Goal: Transaction & Acquisition: Purchase product/service

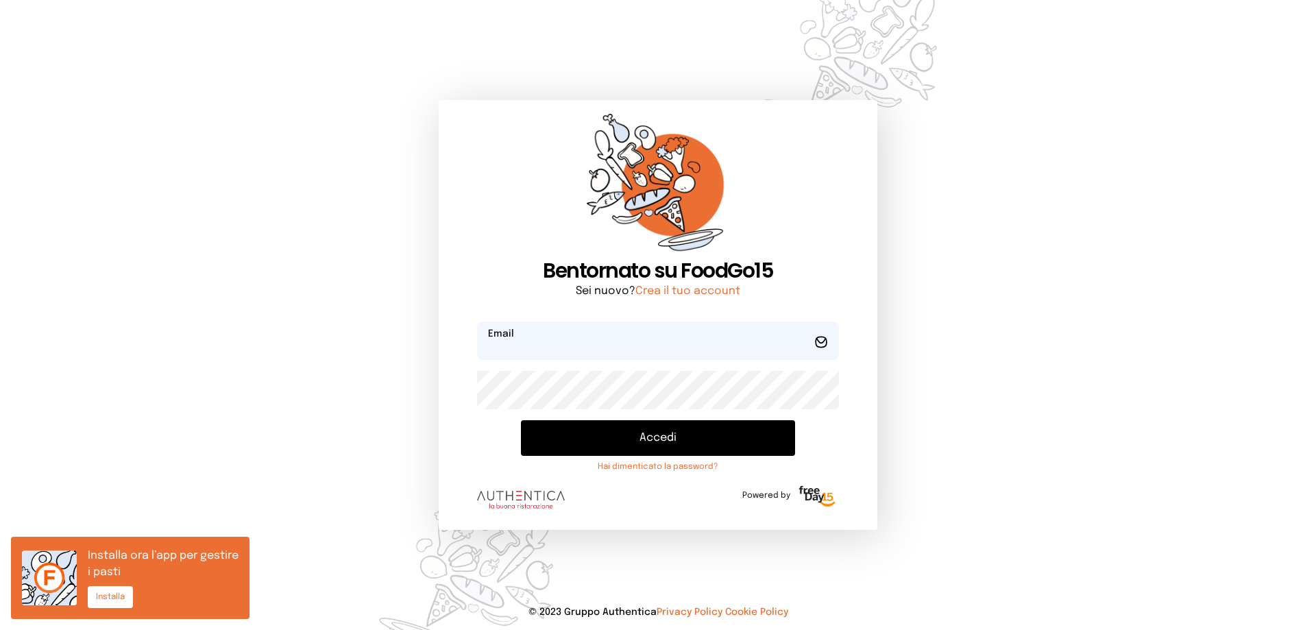
type input "**********"
click at [645, 443] on button "Accedi" at bounding box center [658, 438] width 274 height 36
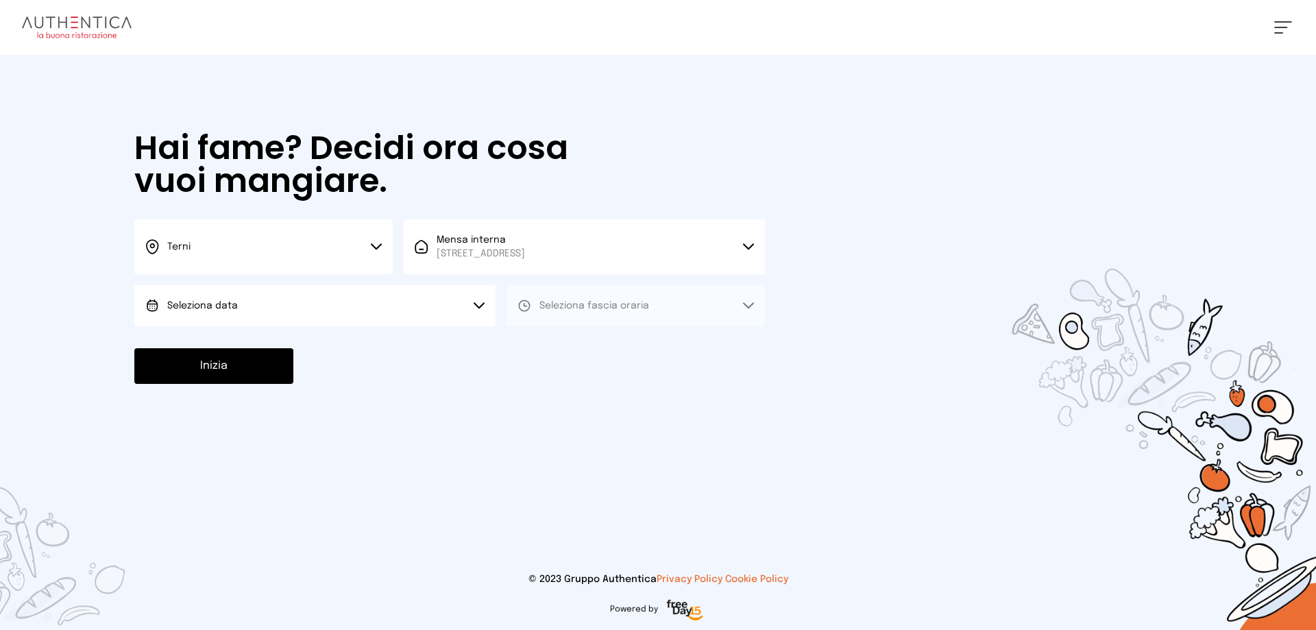
click at [379, 243] on icon at bounding box center [376, 246] width 11 height 7
click at [188, 291] on span "Terni" at bounding box center [178, 293] width 23 height 14
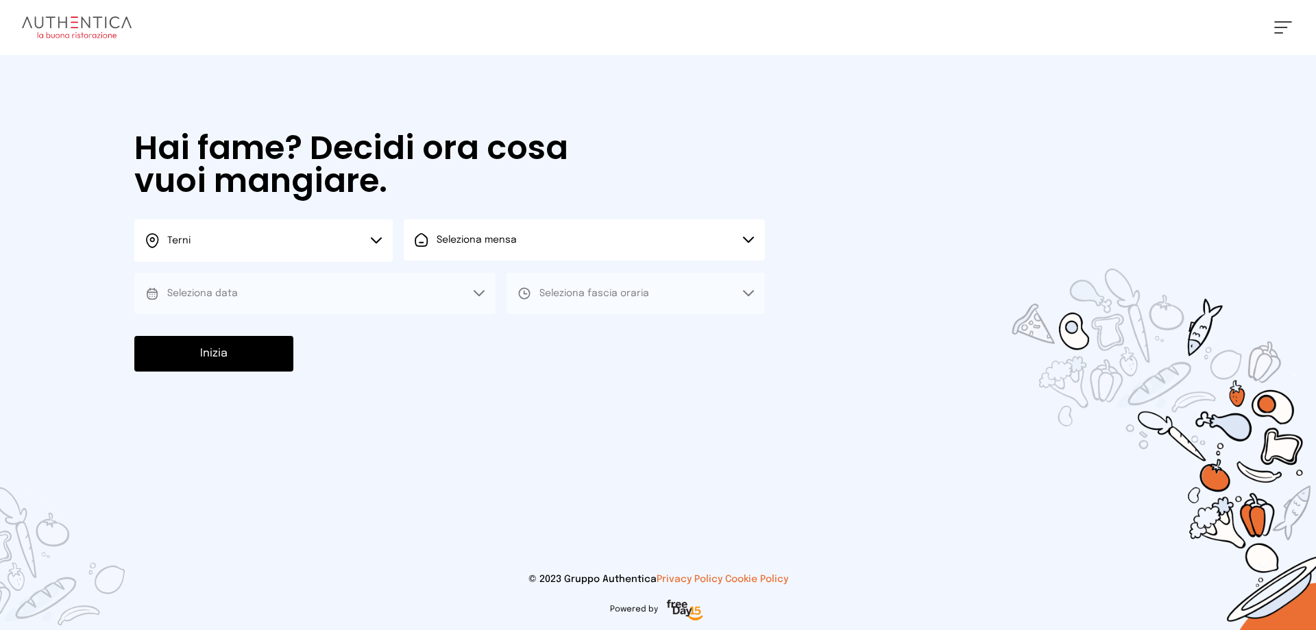
click at [751, 237] on icon at bounding box center [748, 240] width 11 height 7
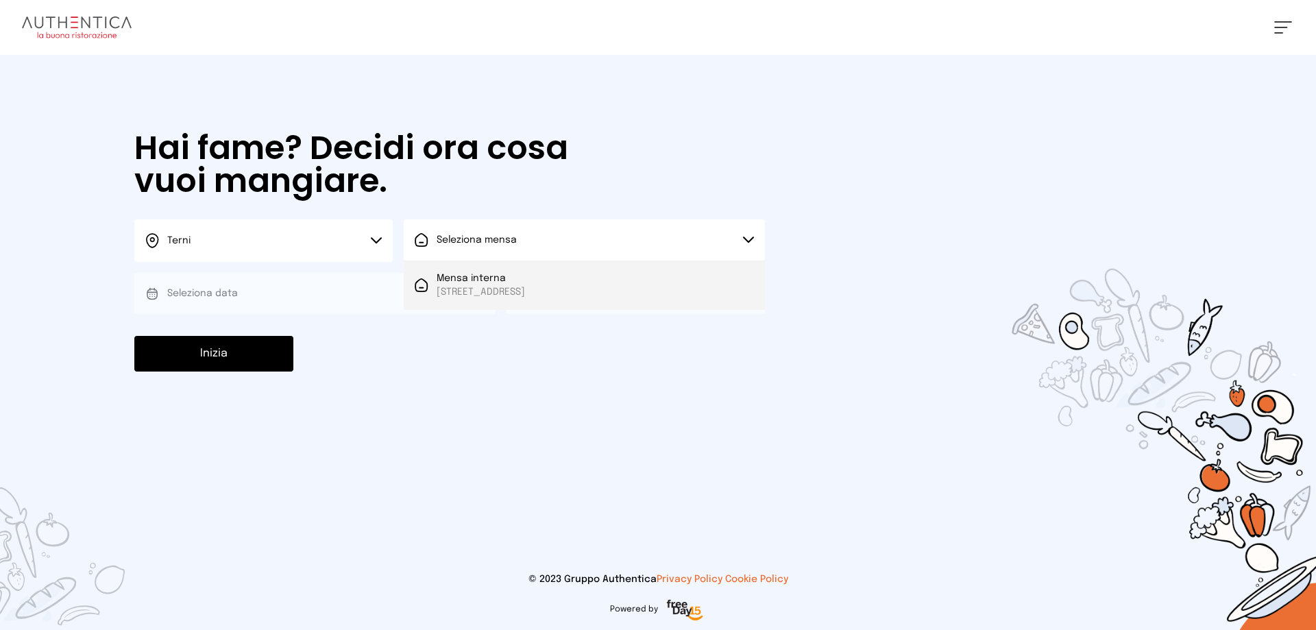
click at [515, 289] on span "[STREET_ADDRESS]" at bounding box center [481, 292] width 88 height 14
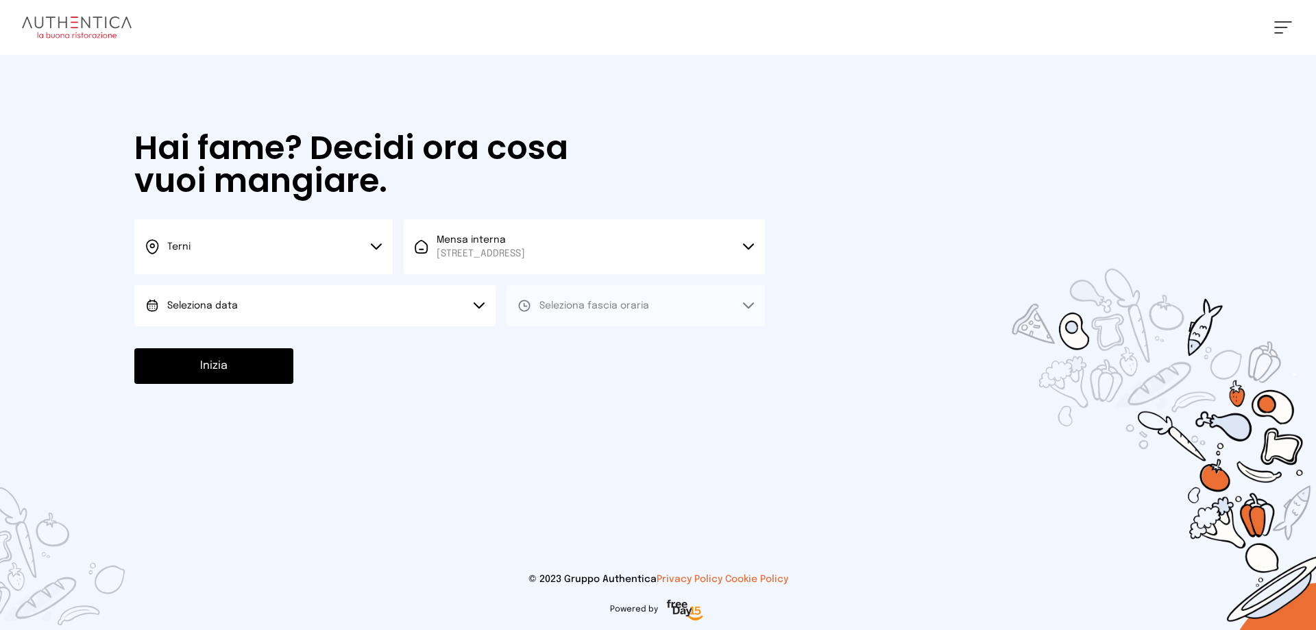
click at [473, 304] on button "Seleziona data" at bounding box center [314, 305] width 361 height 41
click at [222, 346] on span "[DATE], [DATE]" at bounding box center [200, 344] width 67 height 14
click at [749, 302] on icon at bounding box center [748, 305] width 11 height 7
click at [556, 341] on span "Pranzo" at bounding box center [556, 344] width 33 height 14
click at [272, 370] on button "Inizia" at bounding box center [213, 366] width 159 height 36
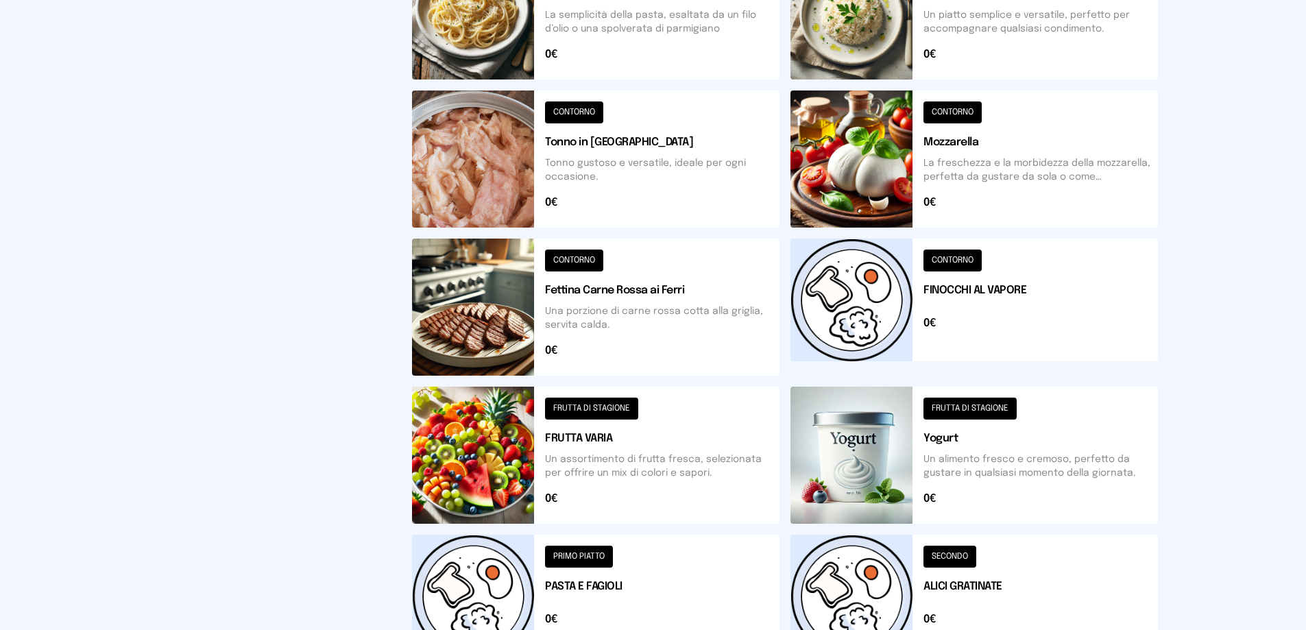
scroll to position [411, 0]
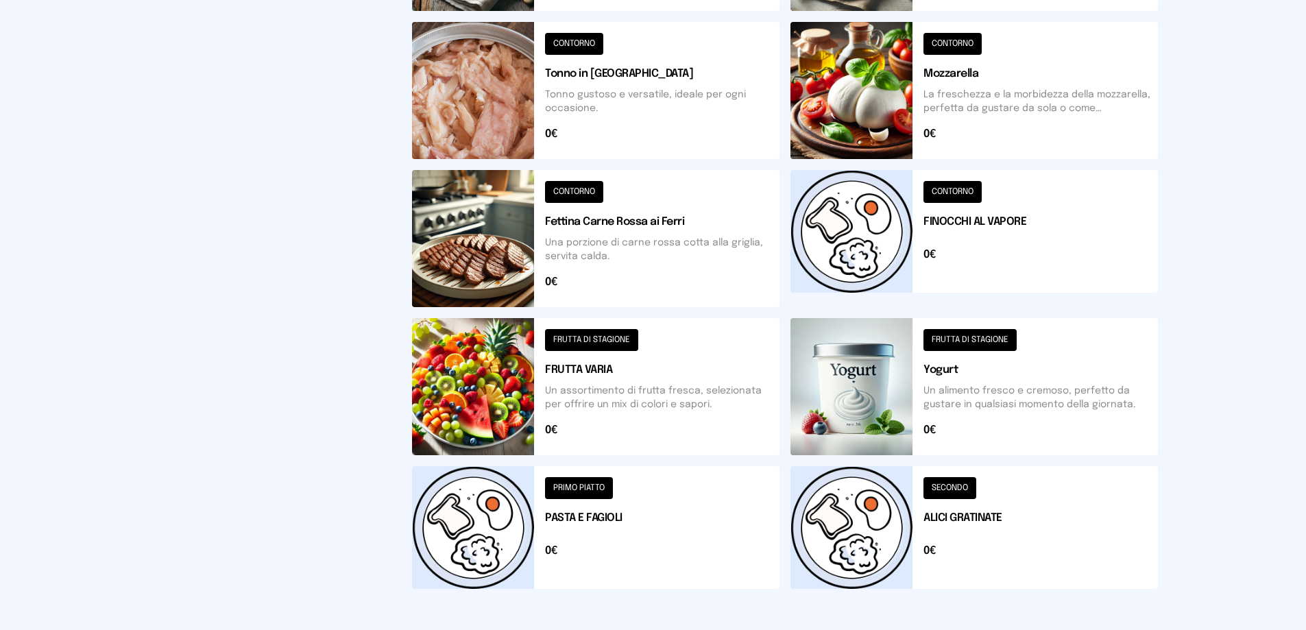
click at [582, 486] on button at bounding box center [595, 527] width 367 height 123
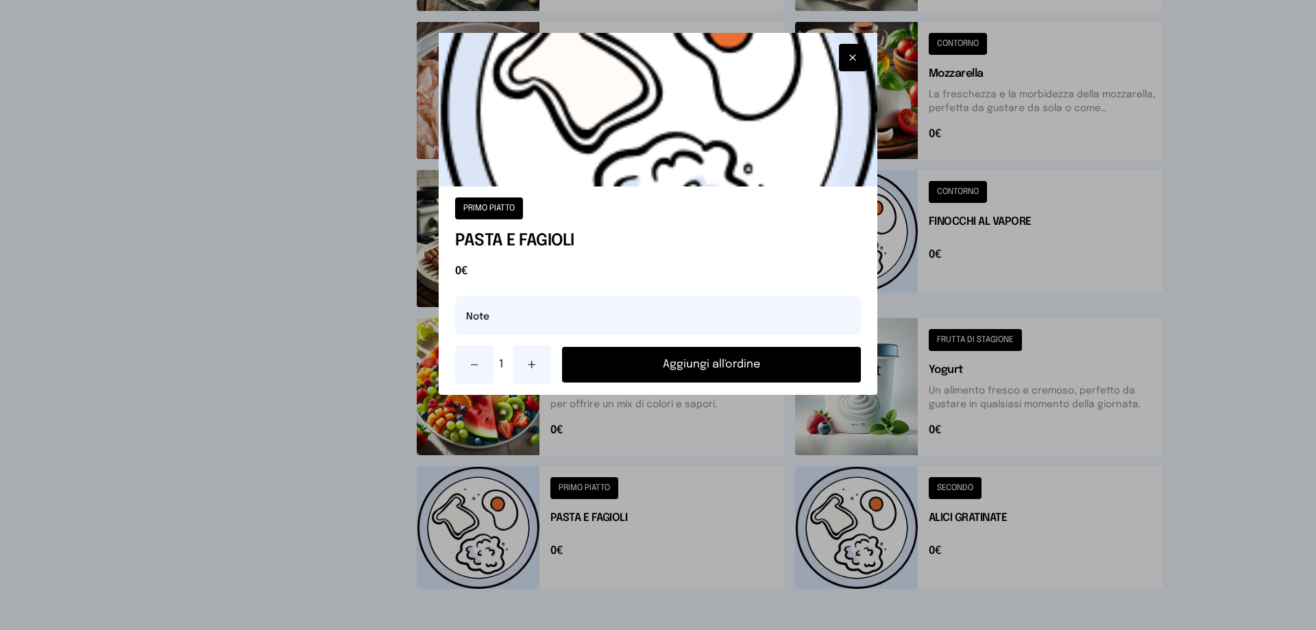
click at [701, 365] on button "Aggiungi all'ordine" at bounding box center [711, 365] width 299 height 36
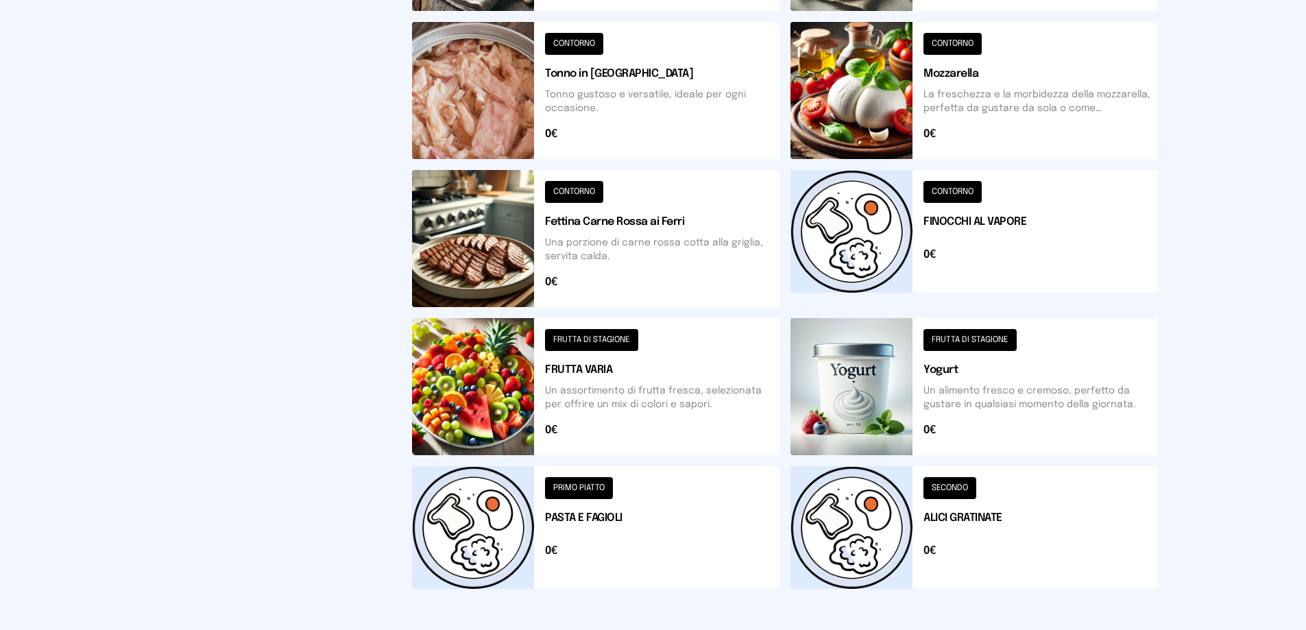
click at [956, 485] on button at bounding box center [973, 527] width 367 height 123
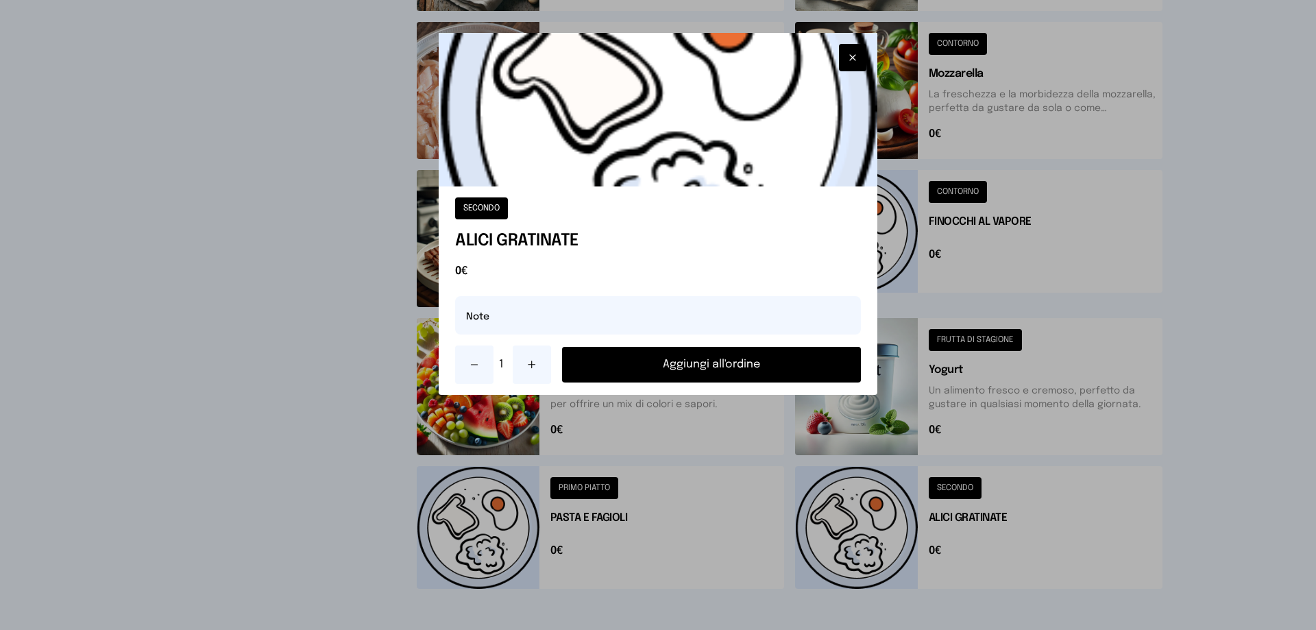
click at [703, 361] on button "Aggiungi all'ordine" at bounding box center [711, 365] width 299 height 36
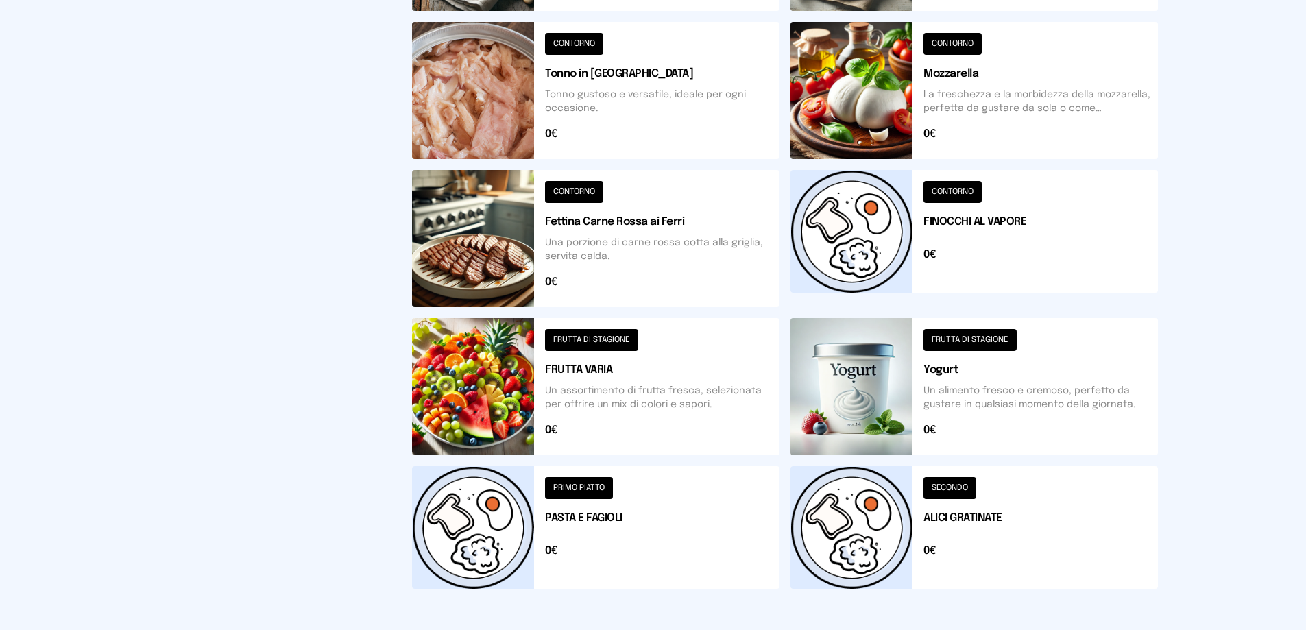
click at [947, 490] on button at bounding box center [973, 527] width 367 height 123
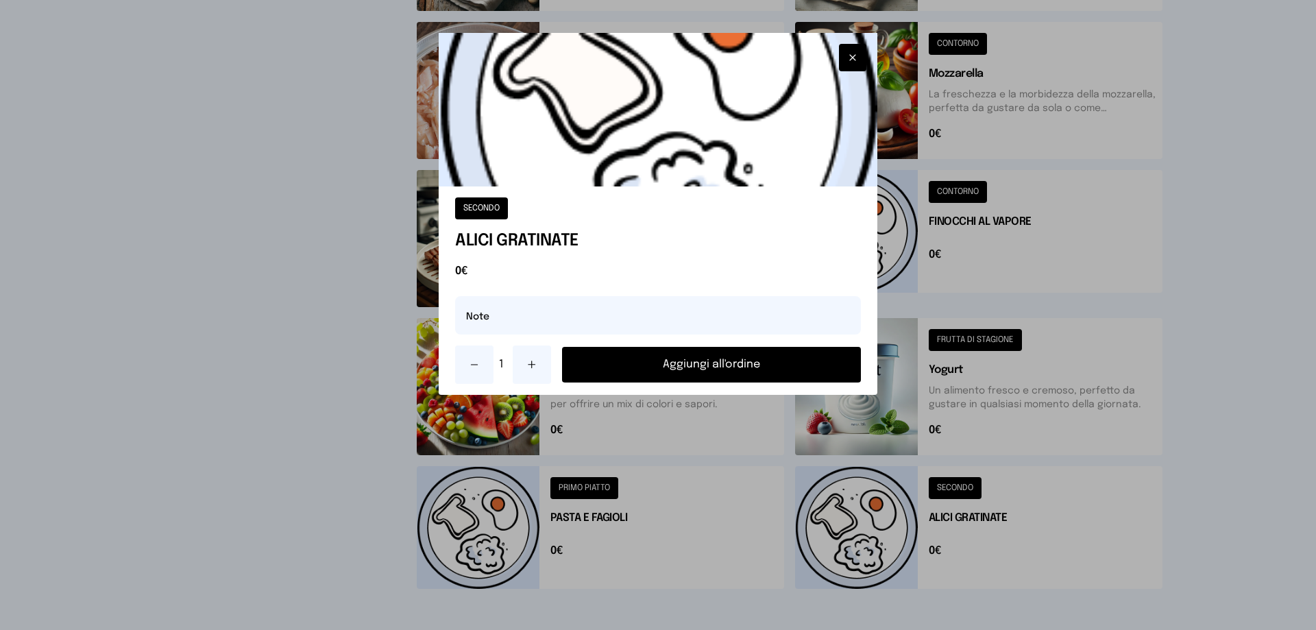
click at [745, 367] on button "Aggiungi all'ordine" at bounding box center [711, 365] width 299 height 36
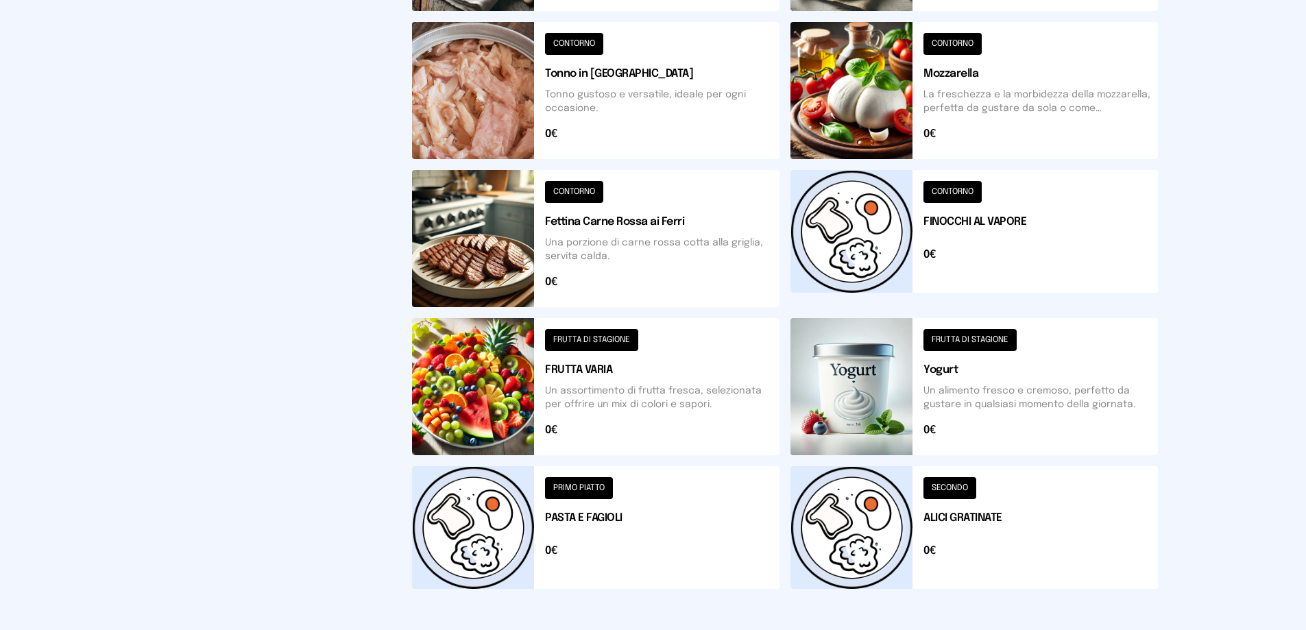
click at [617, 339] on button at bounding box center [595, 386] width 367 height 137
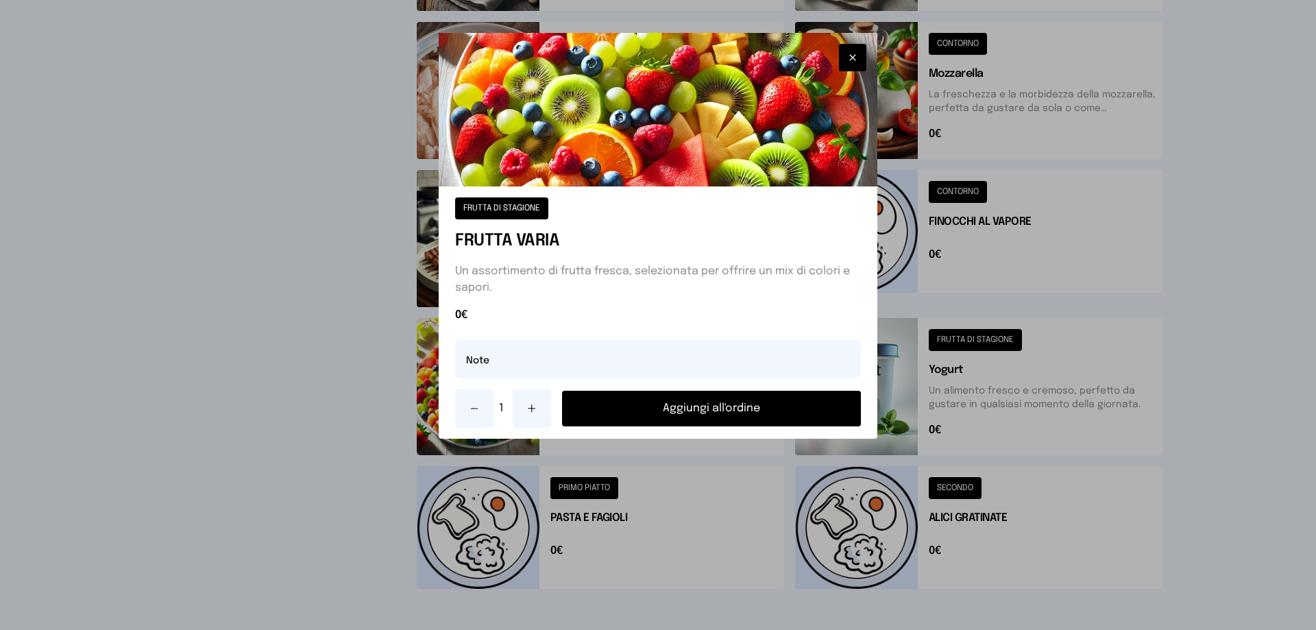
click at [683, 407] on button "Aggiungi all'ordine" at bounding box center [711, 409] width 299 height 36
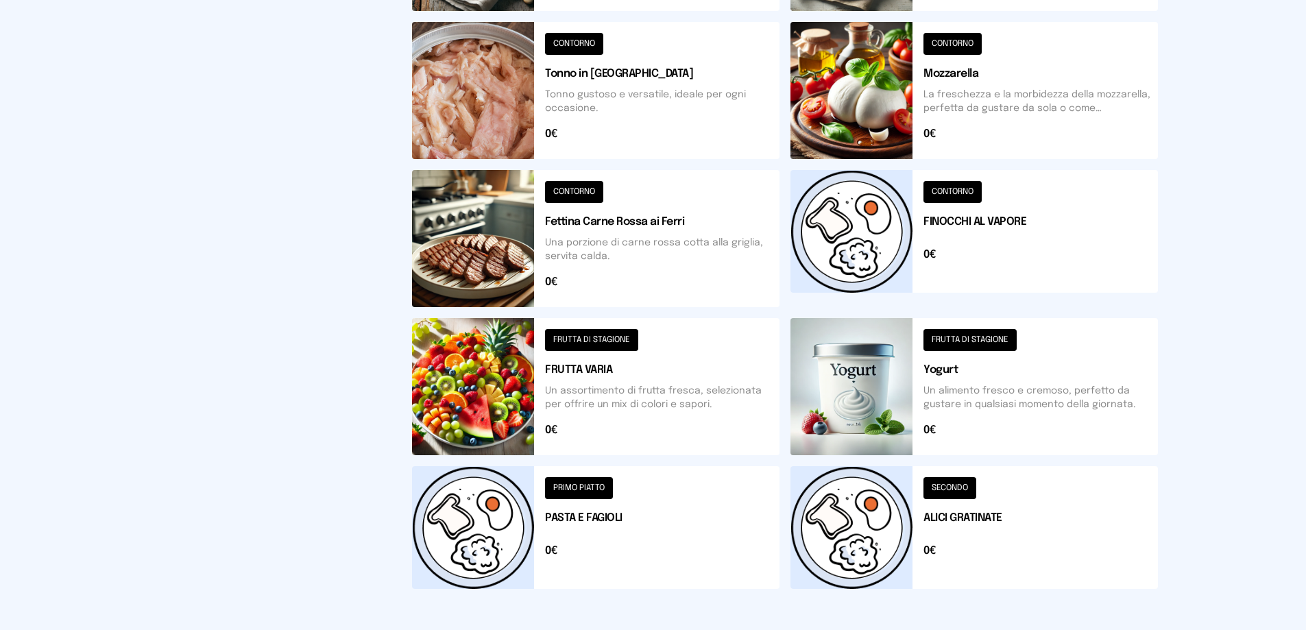
click at [957, 195] on button at bounding box center [973, 238] width 367 height 137
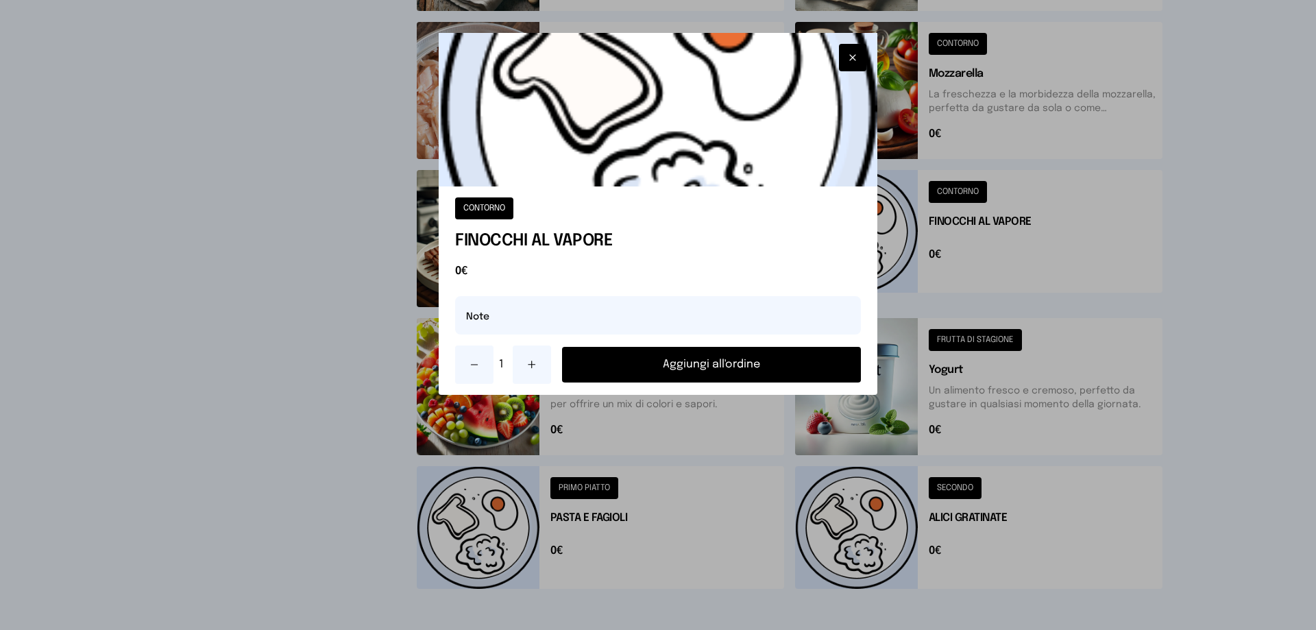
click at [725, 359] on button "Aggiungi all'ordine" at bounding box center [711, 365] width 299 height 36
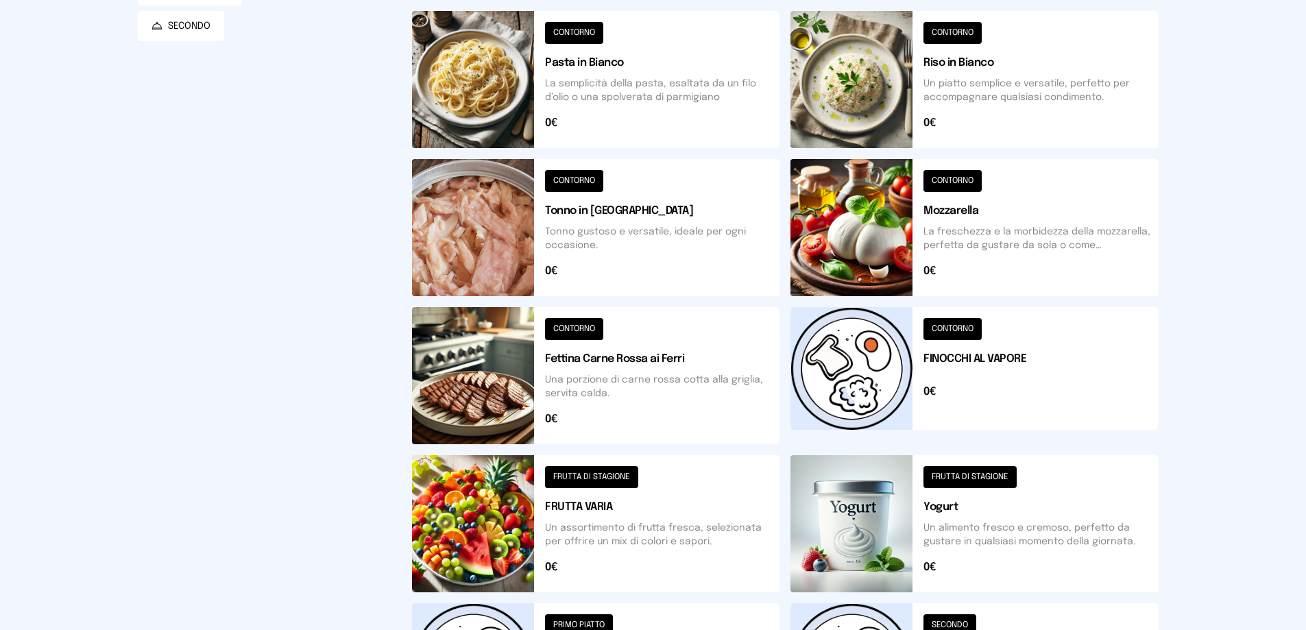
scroll to position [69, 0]
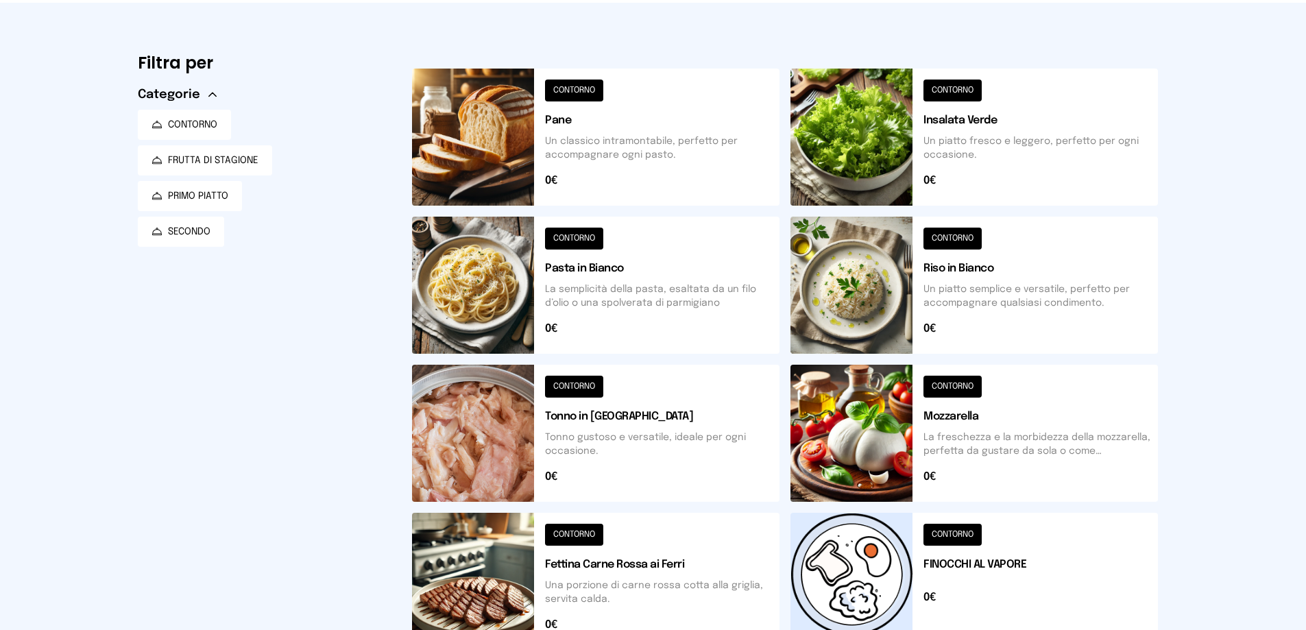
click at [584, 95] on button at bounding box center [595, 137] width 367 height 137
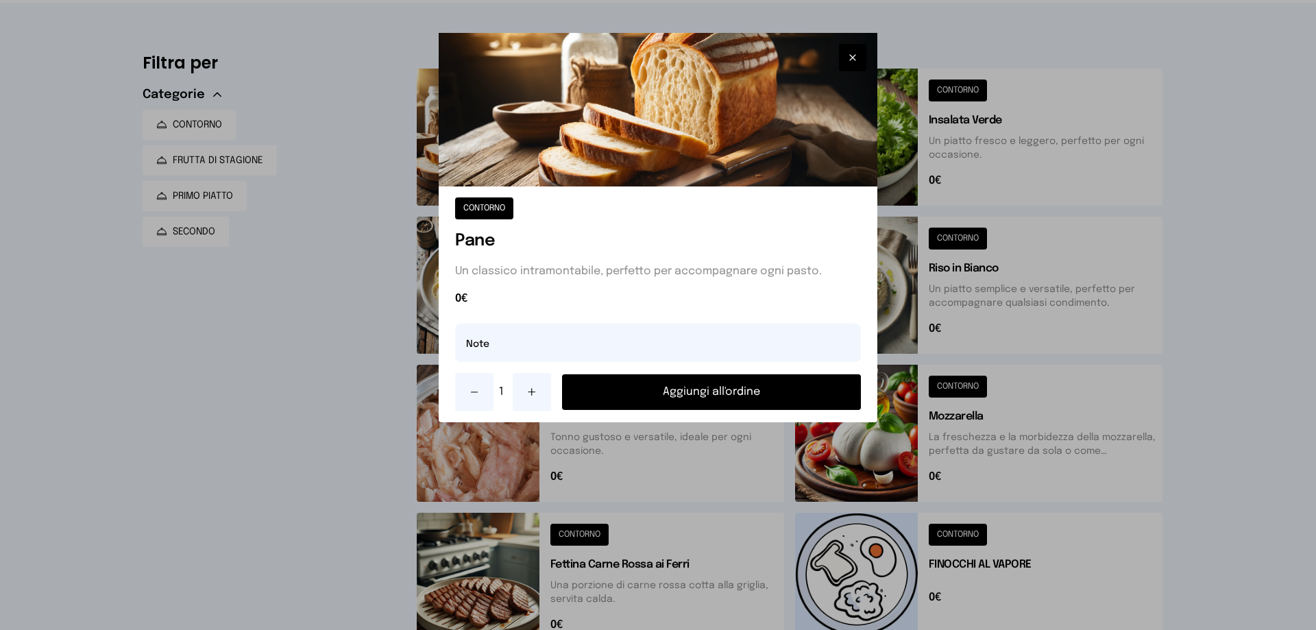
click at [692, 388] on button "Aggiungi all'ordine" at bounding box center [711, 392] width 299 height 36
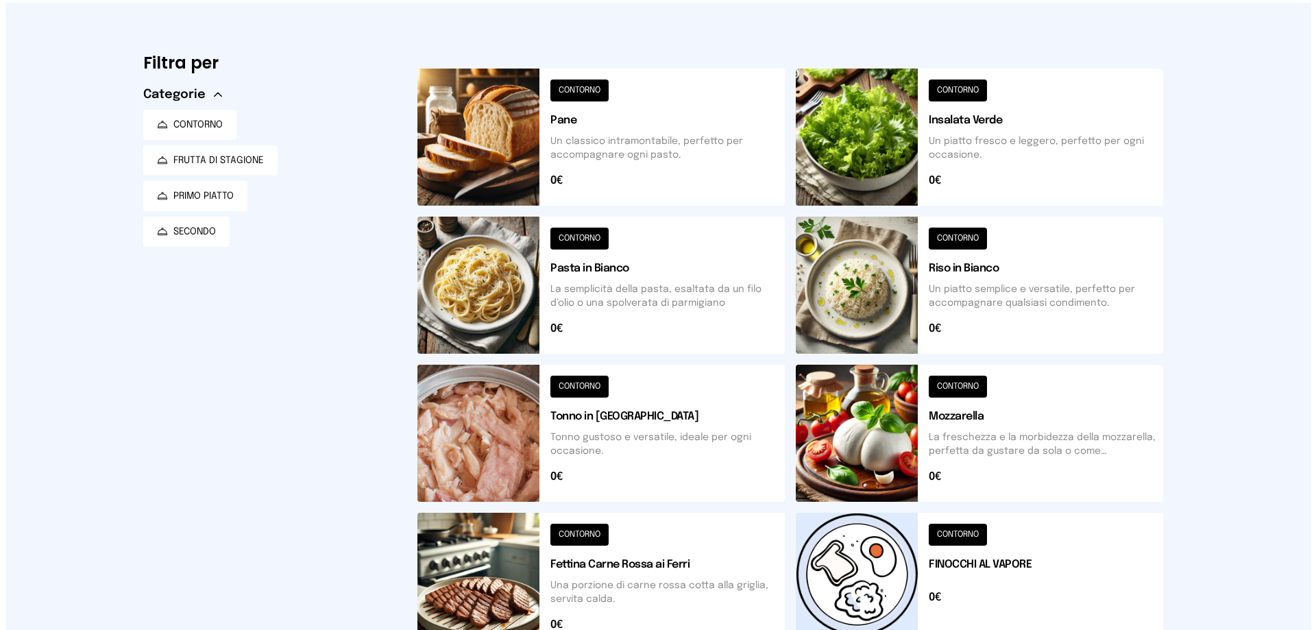
scroll to position [0, 0]
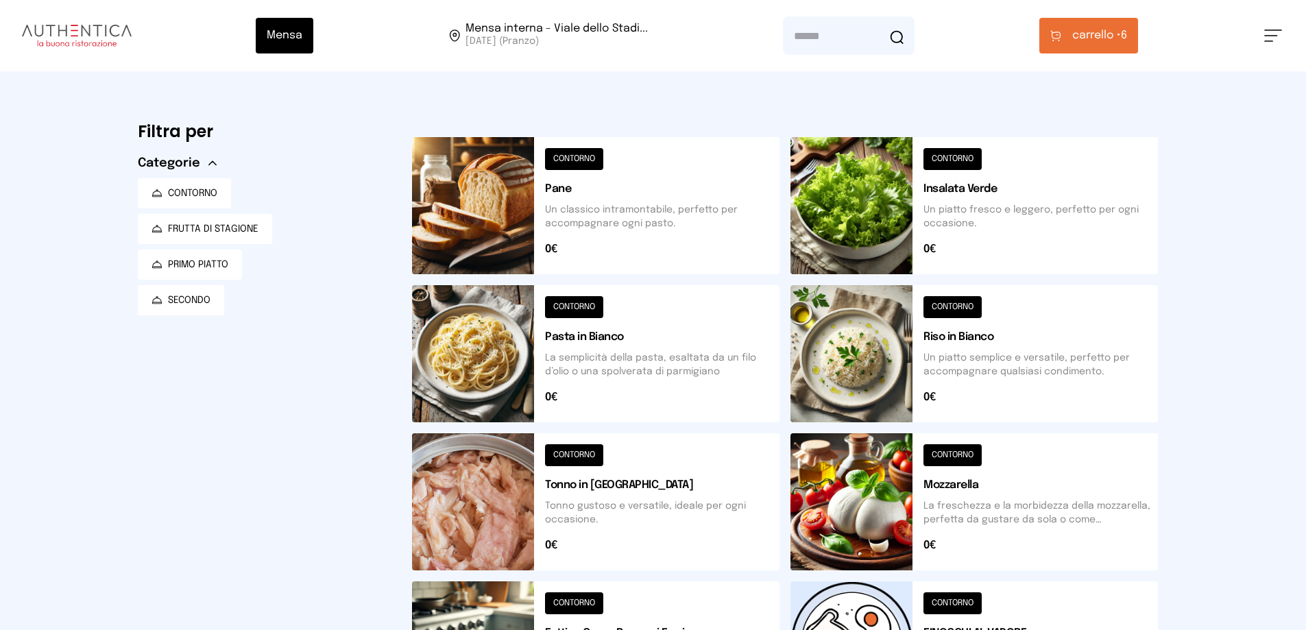
click at [1135, 36] on button "carrello • 6" at bounding box center [1088, 36] width 99 height 36
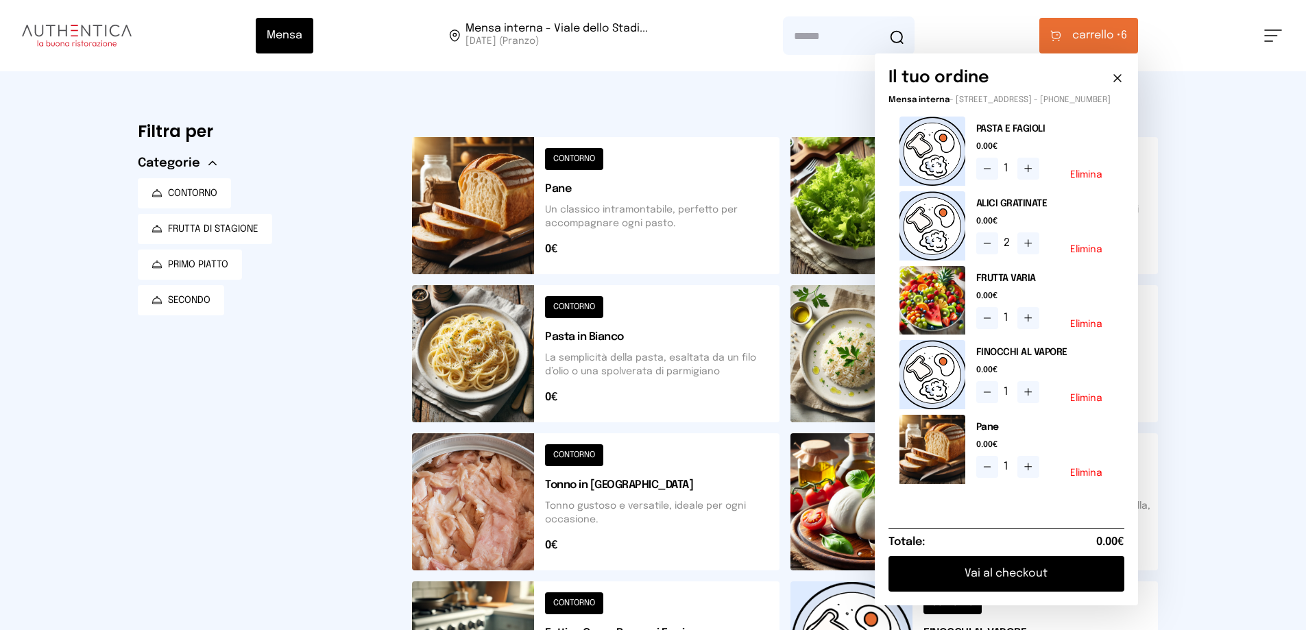
click at [1070, 590] on button "Vai al checkout" at bounding box center [1007, 574] width 236 height 36
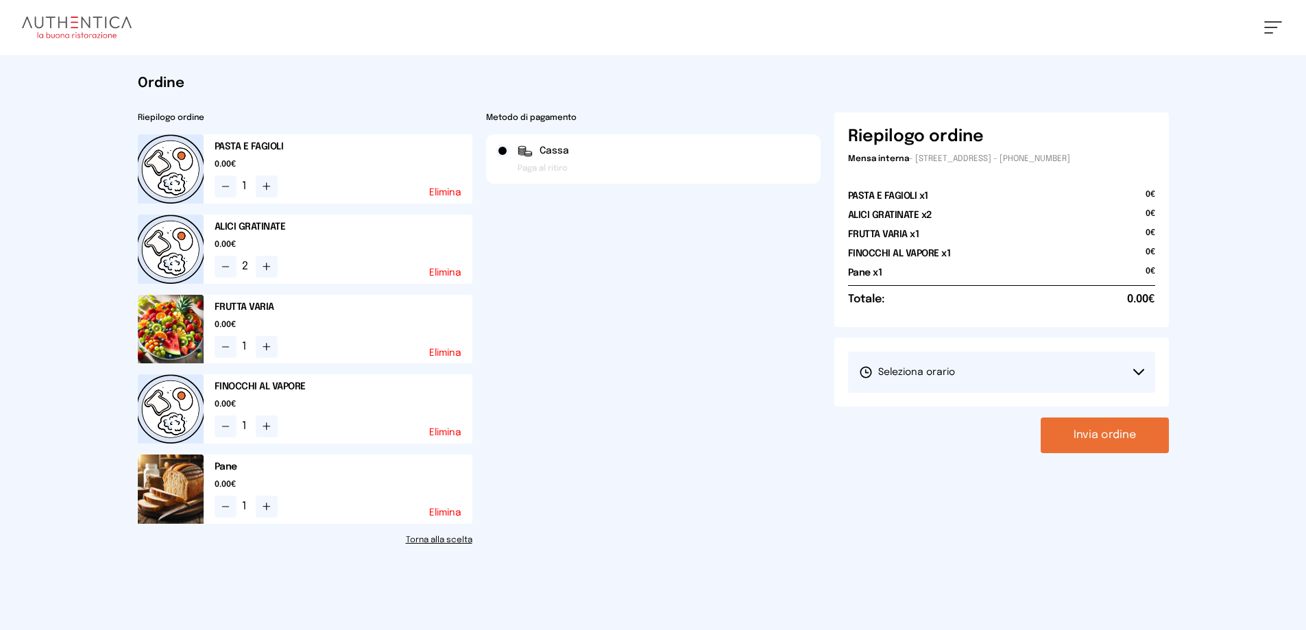
click at [1140, 371] on icon at bounding box center [1138, 372] width 11 height 7
click at [929, 409] on span "1° Turno (13:00 - 15:00)" at bounding box center [911, 411] width 104 height 14
click at [1113, 439] on button "Invia ordine" at bounding box center [1105, 436] width 128 height 36
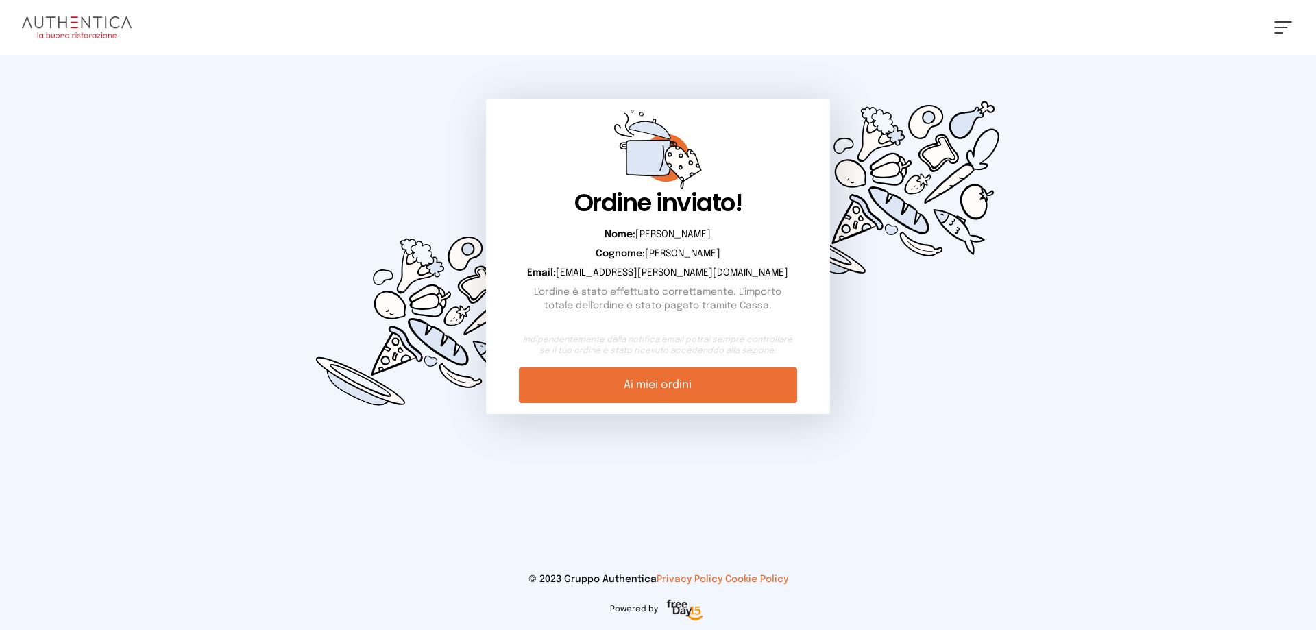
click at [648, 384] on link "Ai miei ordini" at bounding box center [658, 385] width 278 height 36
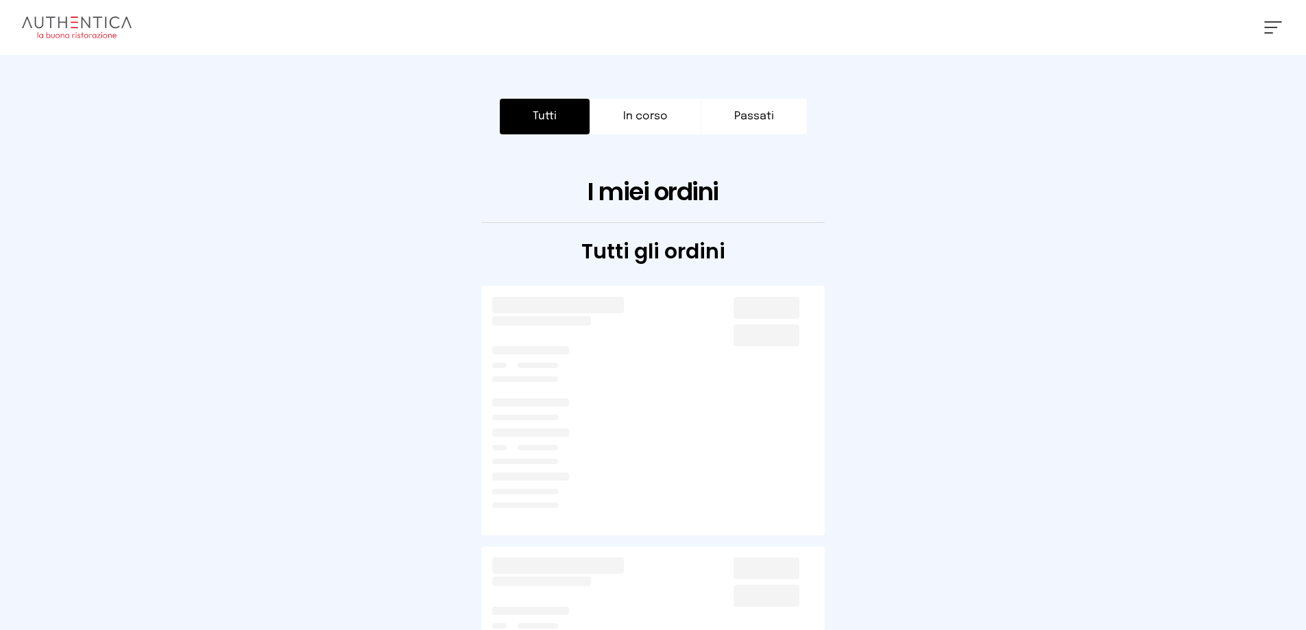
click at [520, 120] on button "Tutti" at bounding box center [545, 117] width 90 height 36
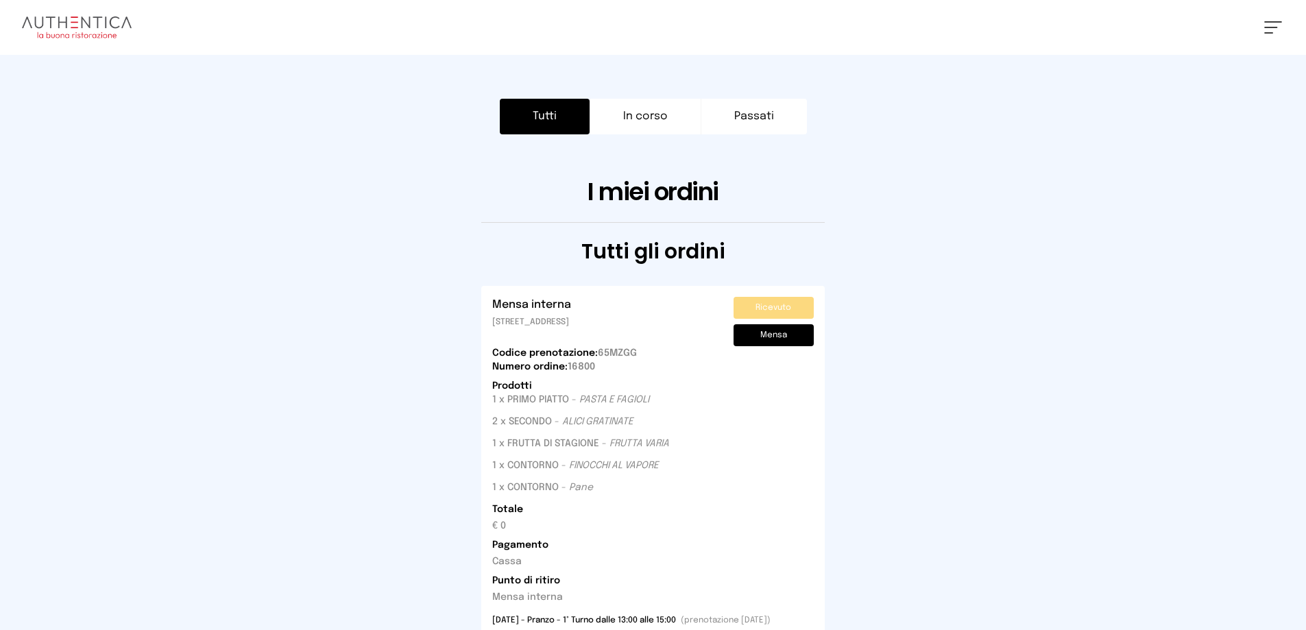
click at [1270, 28] on button at bounding box center [1273, 27] width 18 height 12
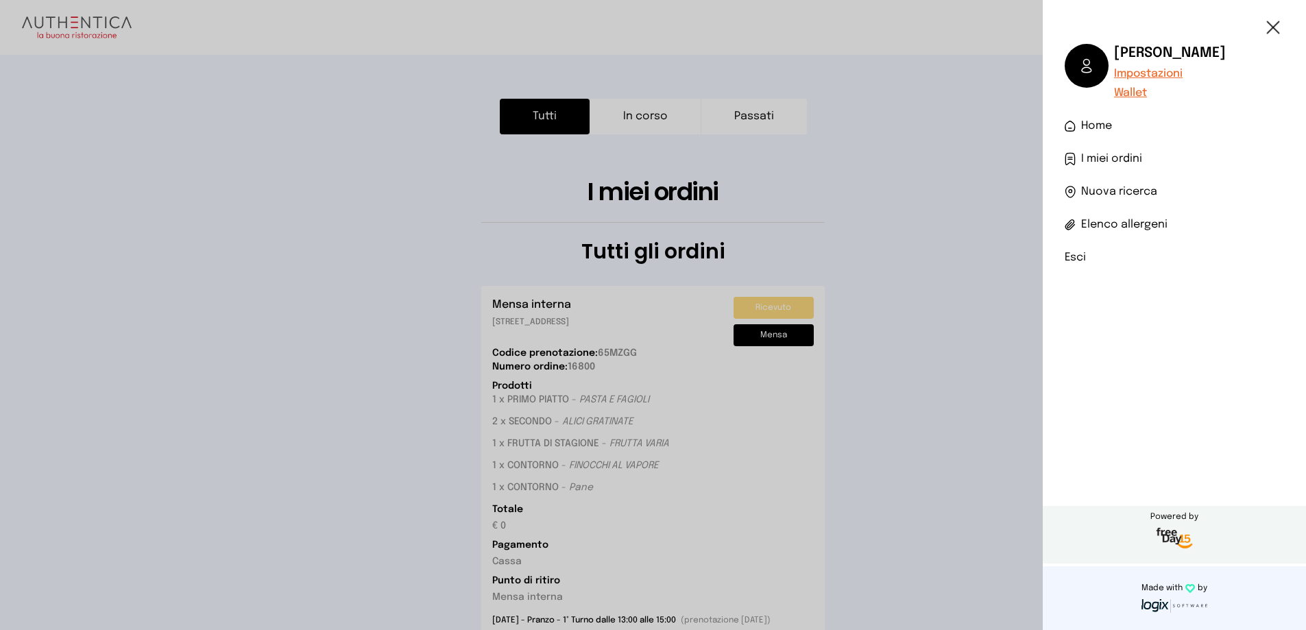
click at [1071, 256] on li "Esci" at bounding box center [1174, 258] width 219 height 16
